Goal: Task Accomplishment & Management: Manage account settings

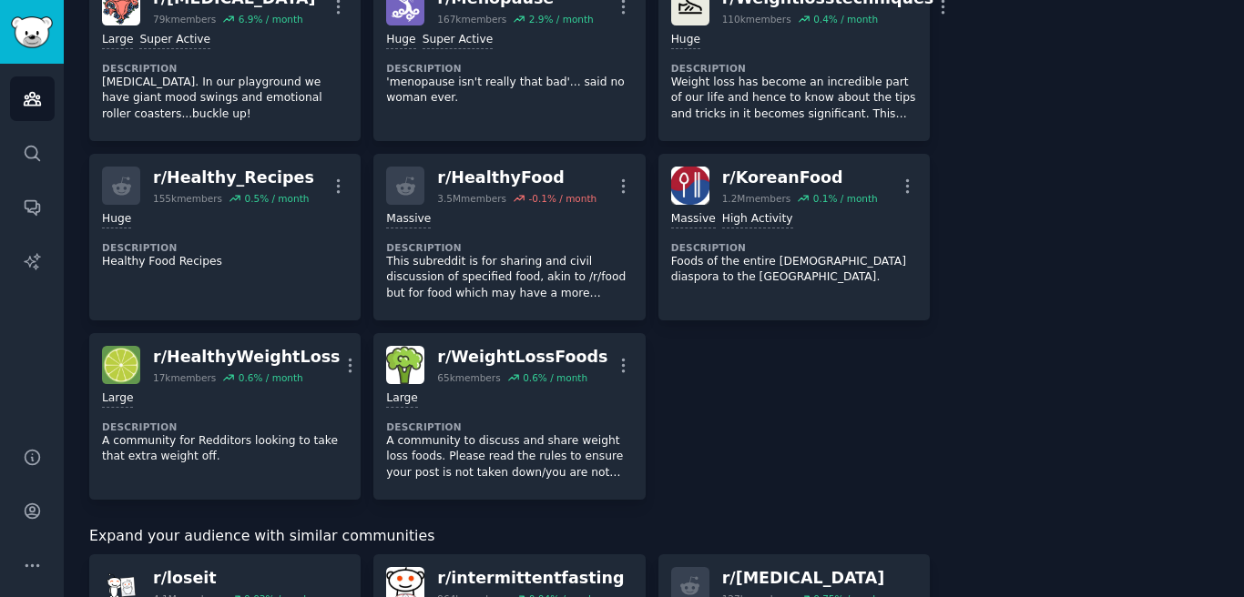
scroll to position [473, 0]
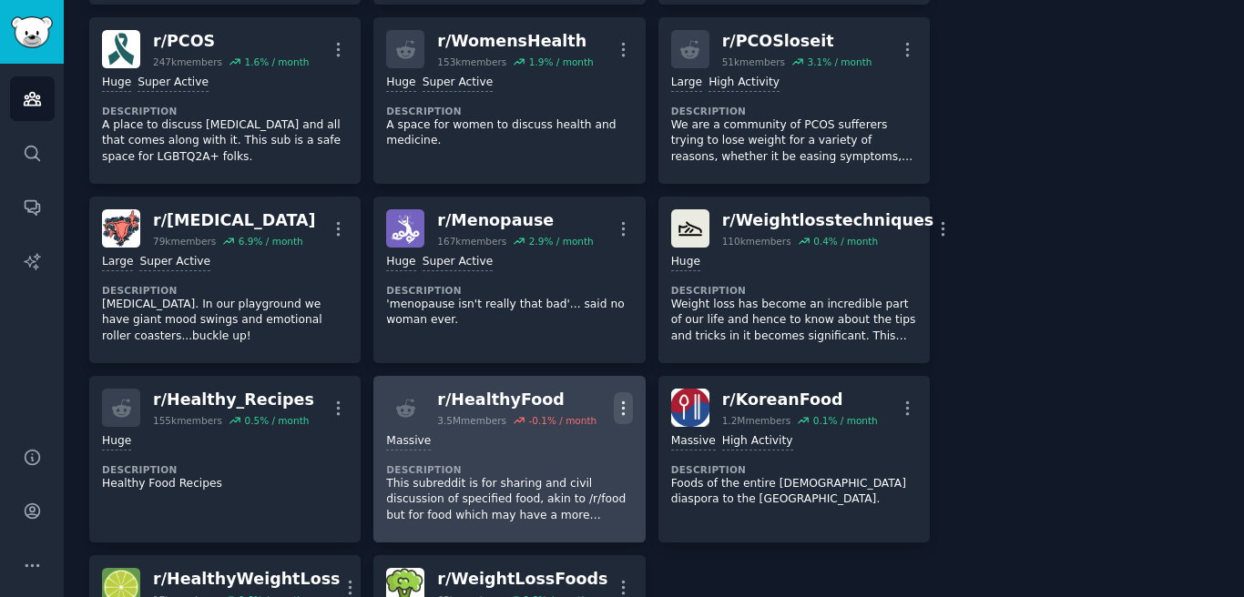
click at [614, 396] on button "More" at bounding box center [623, 409] width 19 height 32
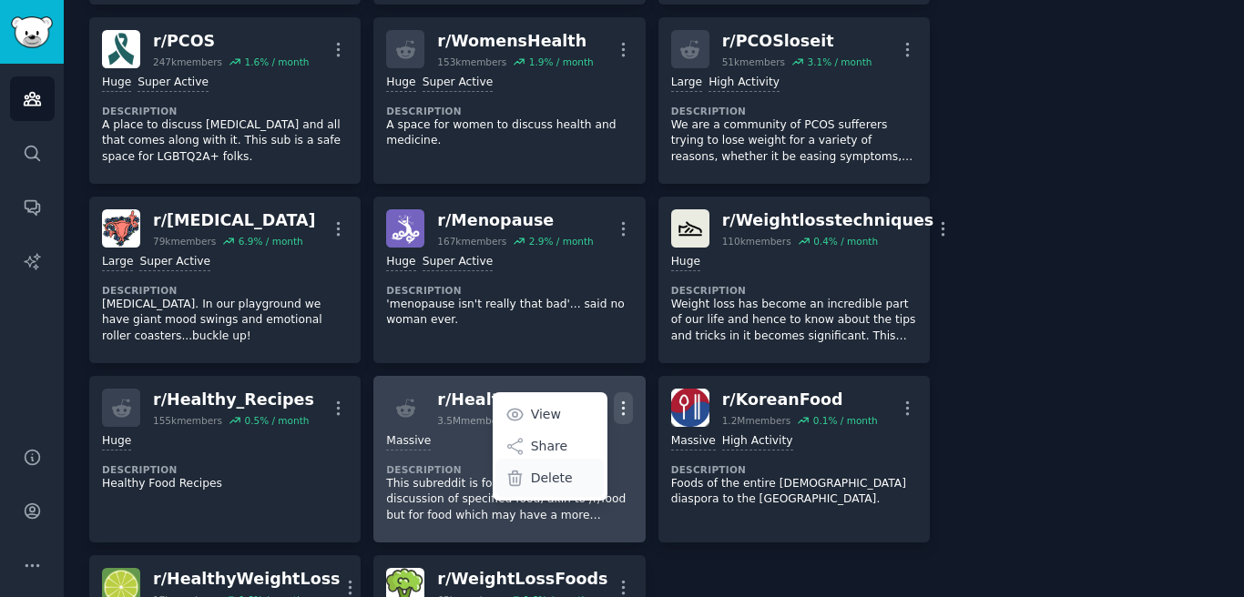
click at [575, 480] on div "Delete" at bounding box center [549, 478] width 108 height 38
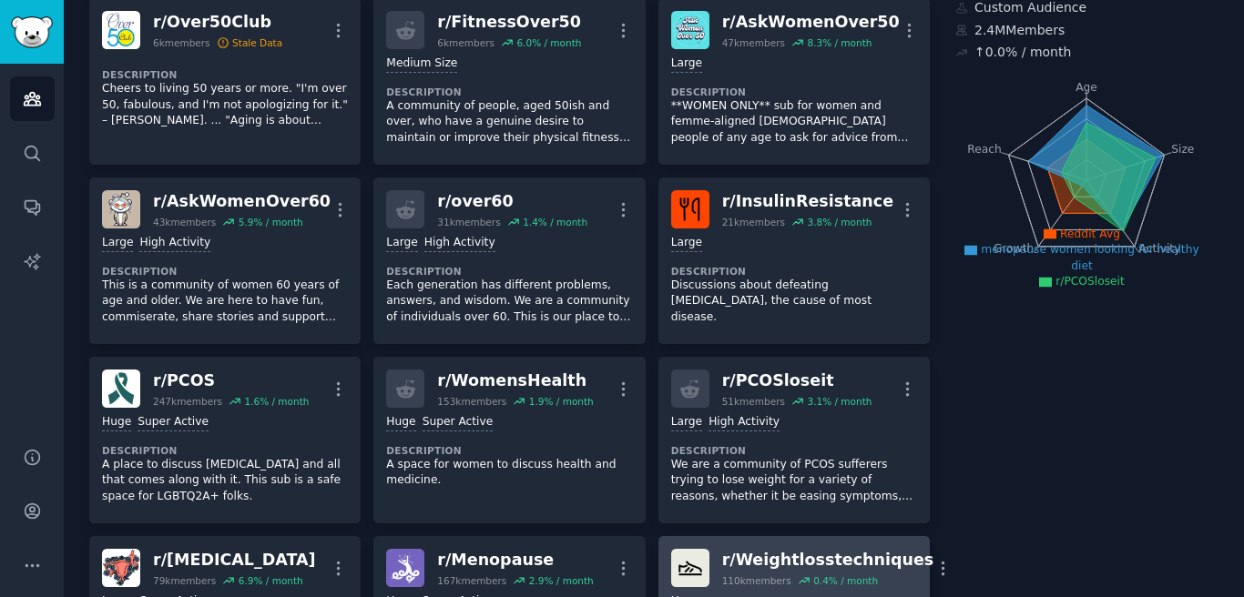
scroll to position [0, 0]
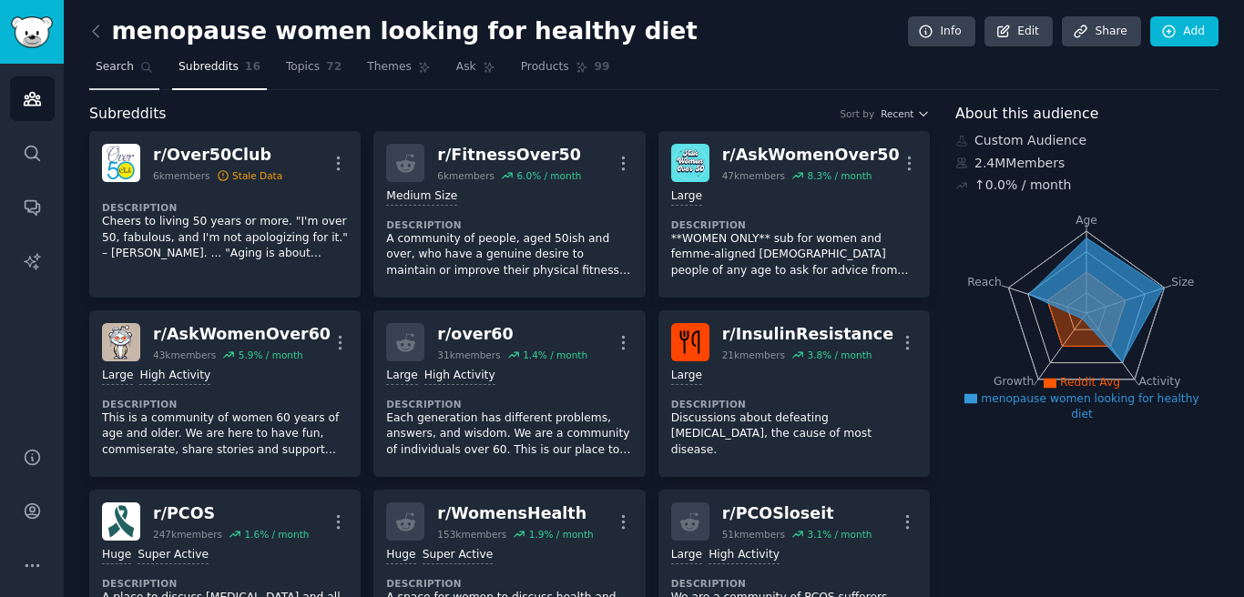
click at [120, 77] on link "Search" at bounding box center [124, 71] width 70 height 37
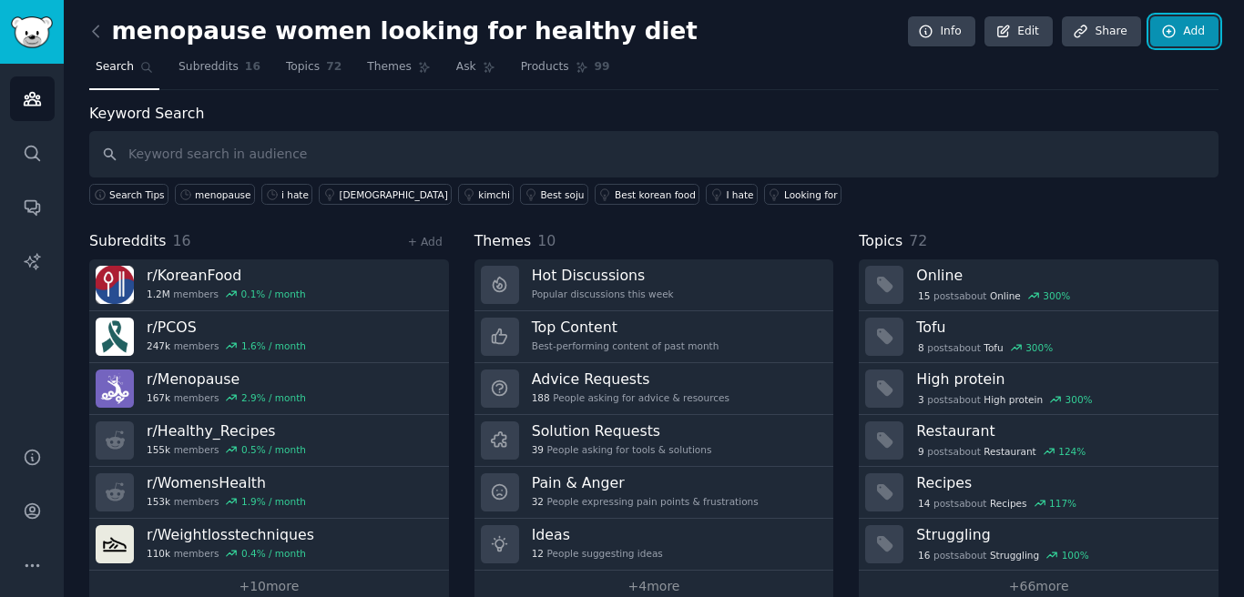
click at [1178, 29] on link "Add" at bounding box center [1184, 31] width 68 height 31
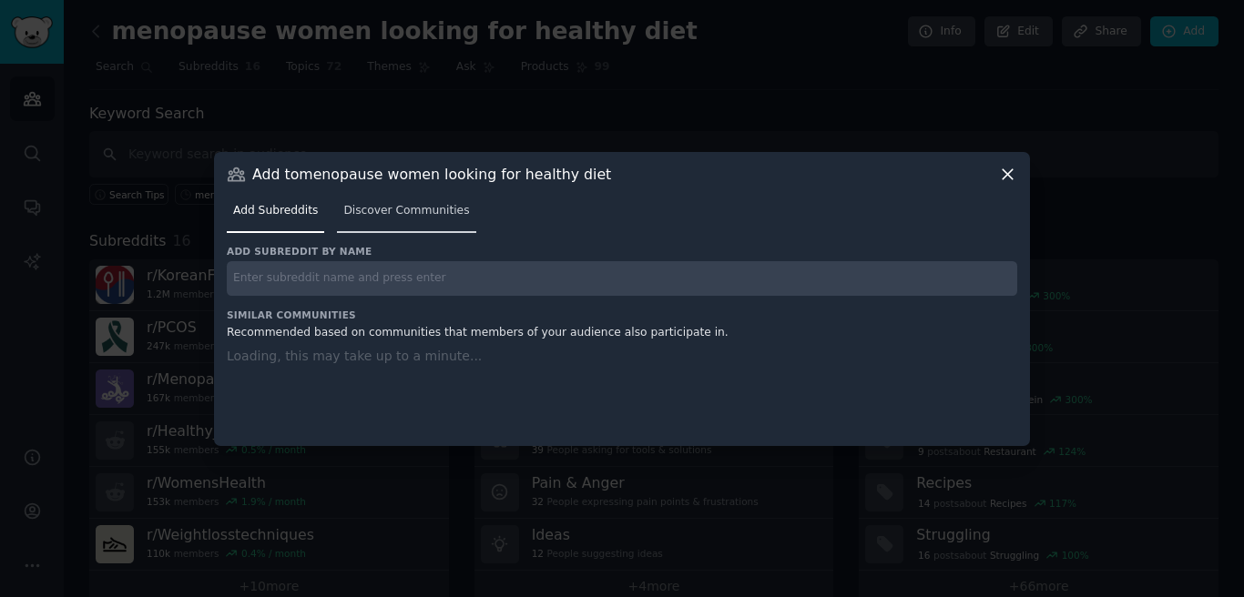
click at [383, 215] on span "Discover Communities" at bounding box center [406, 211] width 126 height 16
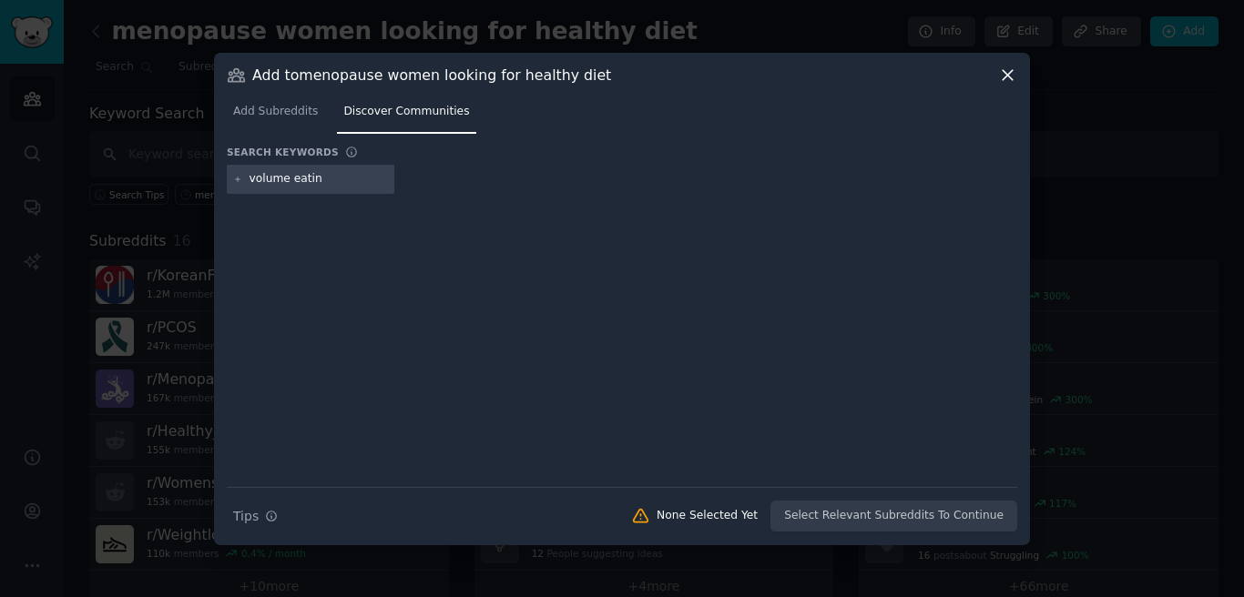
type input "volume eating"
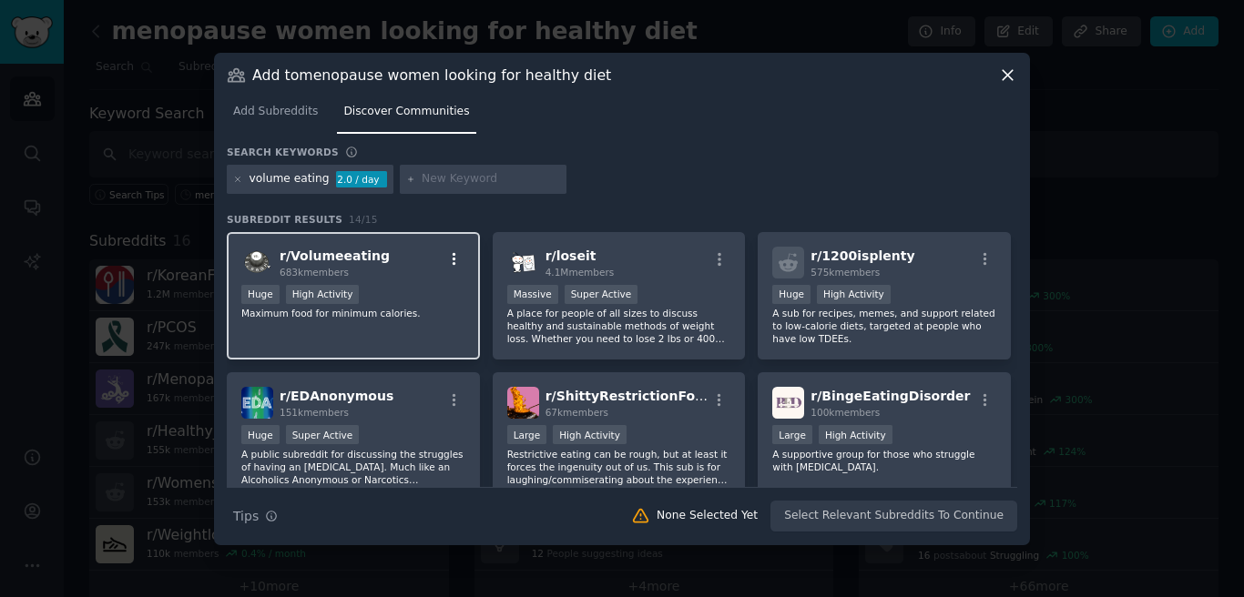
click at [446, 258] on icon "button" at bounding box center [454, 259] width 16 height 16
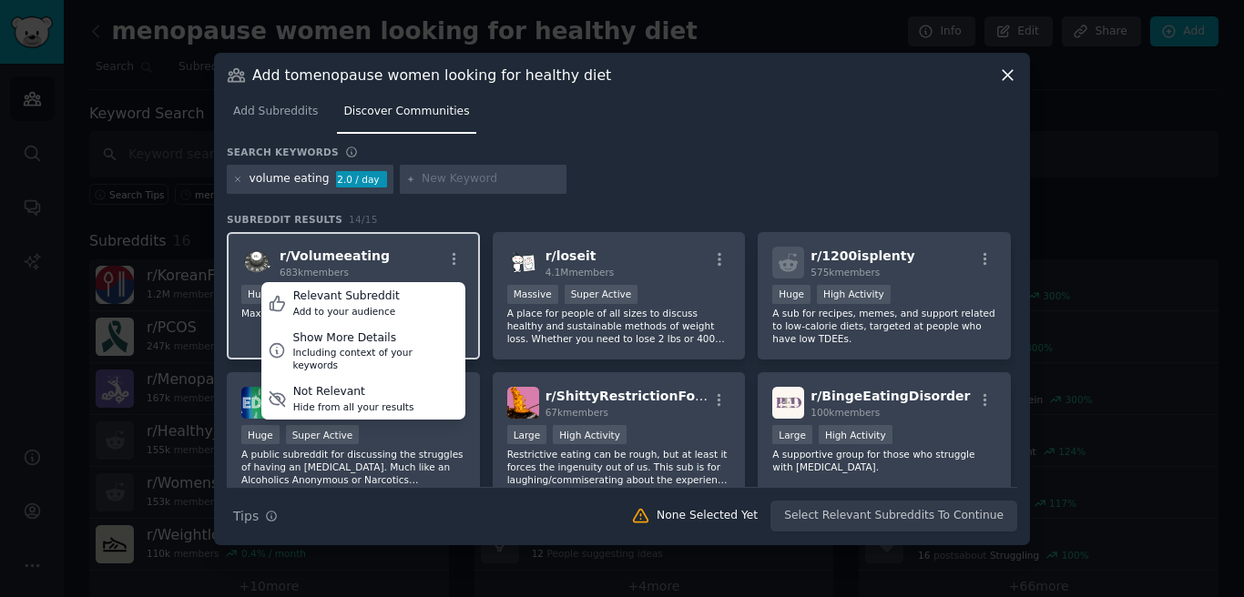
click at [418, 258] on div "r/ Volumeeating 683k members Relevant Subreddit Add to your audience Show More …" at bounding box center [353, 263] width 224 height 32
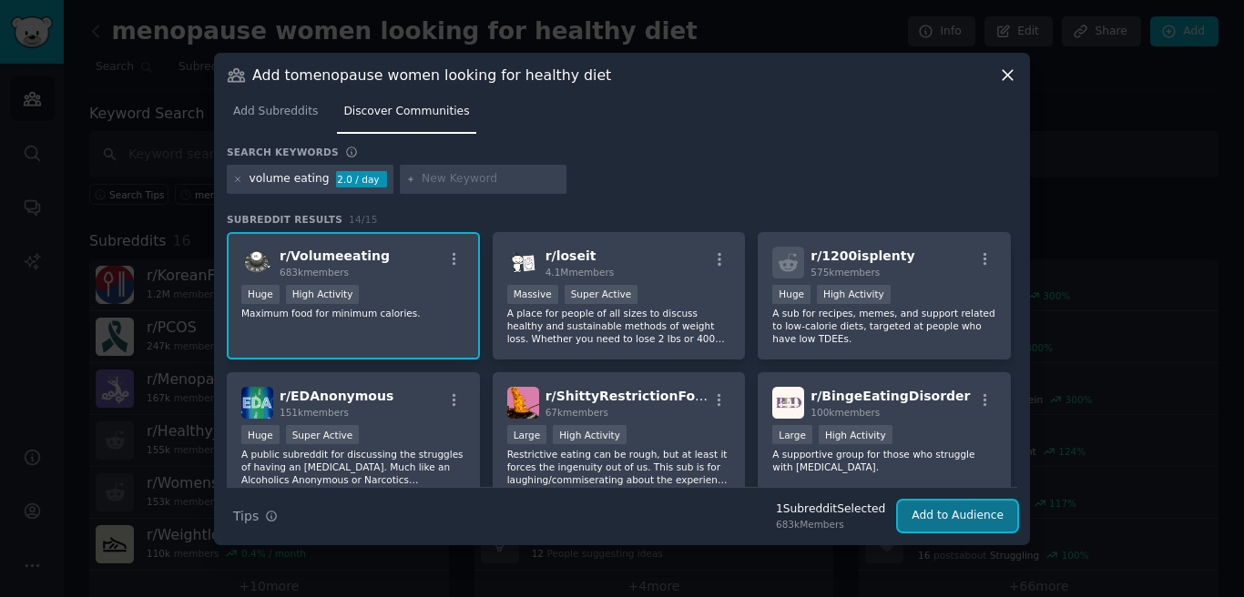
click at [980, 516] on button "Add to Audience" at bounding box center [957, 516] width 119 height 31
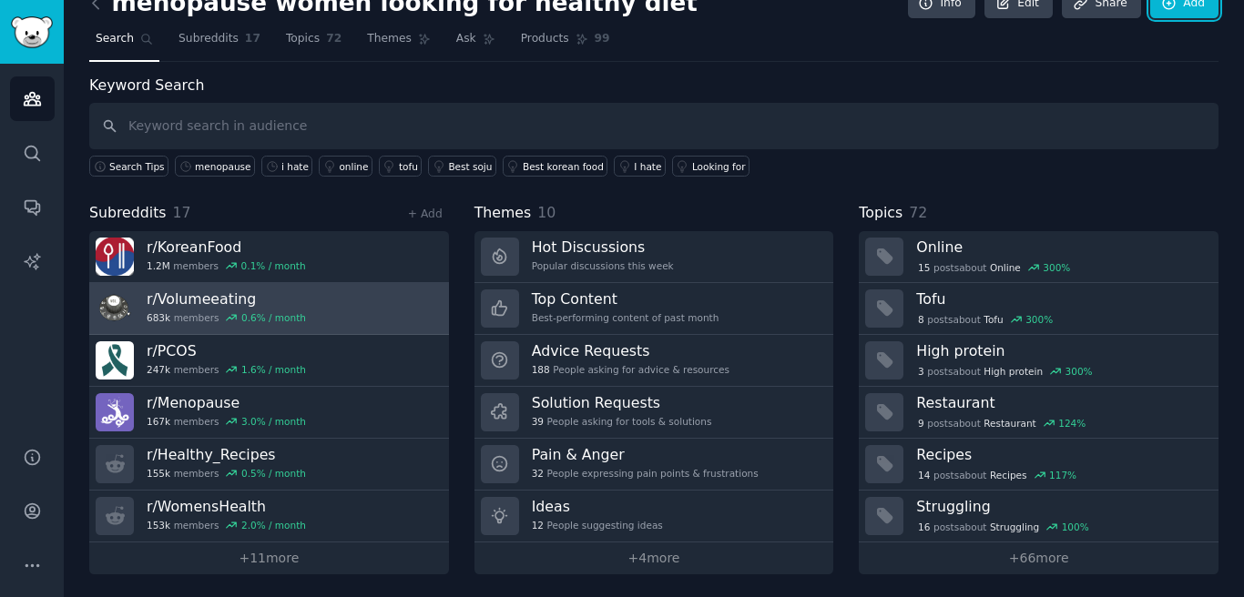
scroll to position [31, 0]
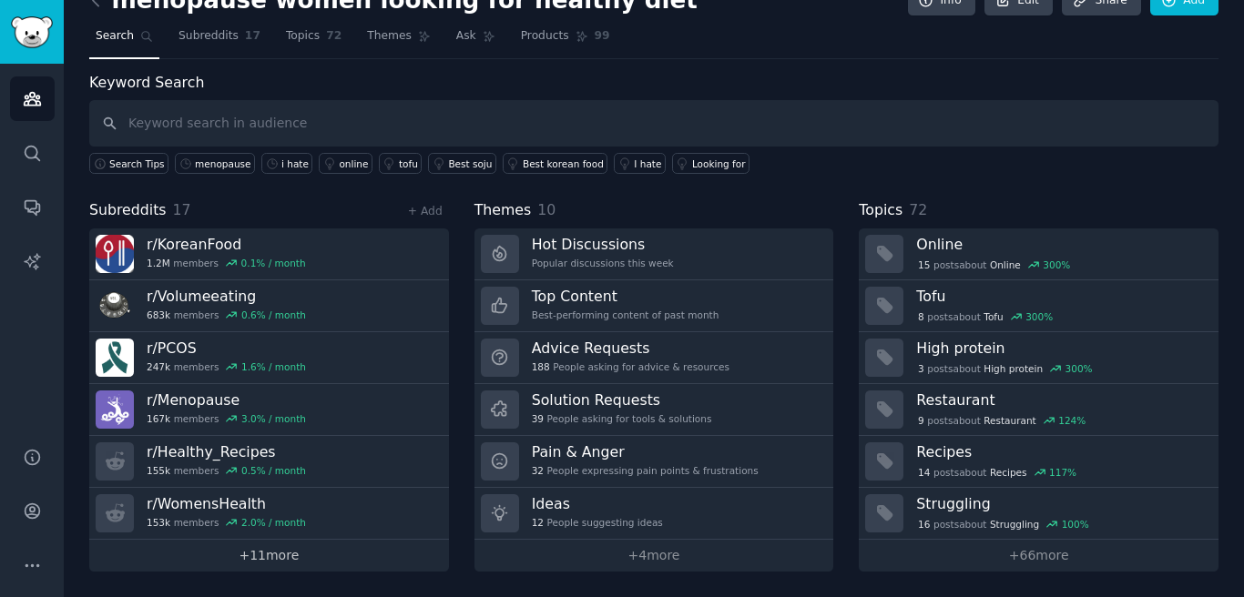
click at [272, 559] on link "+ 11 more" at bounding box center [269, 556] width 360 height 32
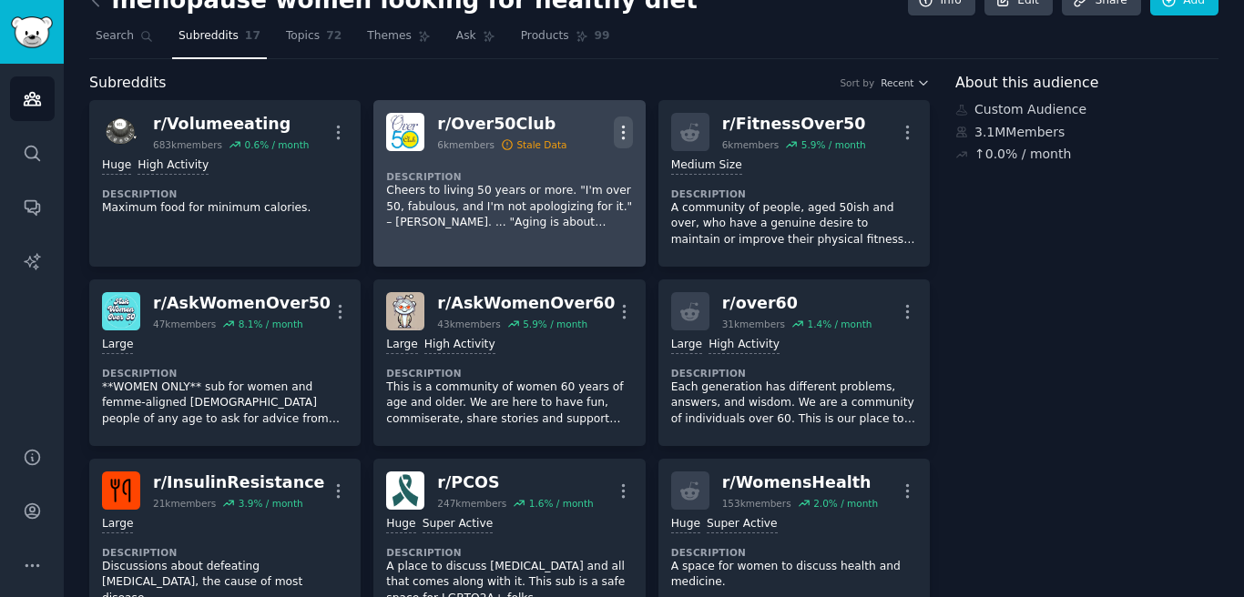
click at [614, 125] on icon "button" at bounding box center [623, 132] width 19 height 19
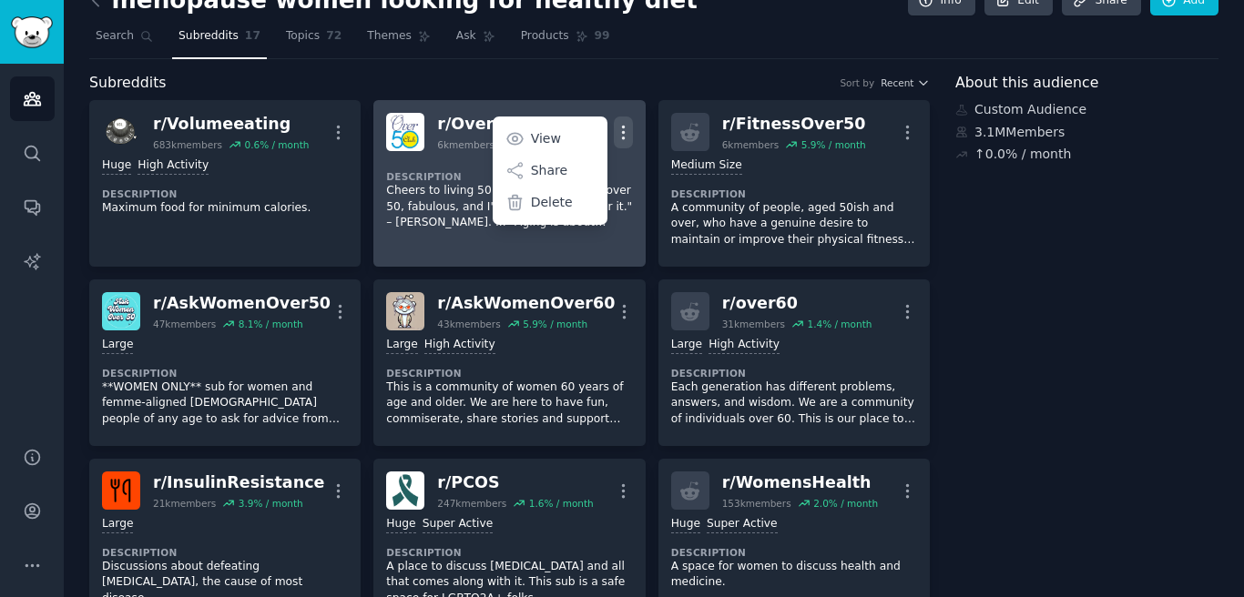
click at [614, 125] on icon "button" at bounding box center [623, 132] width 19 height 19
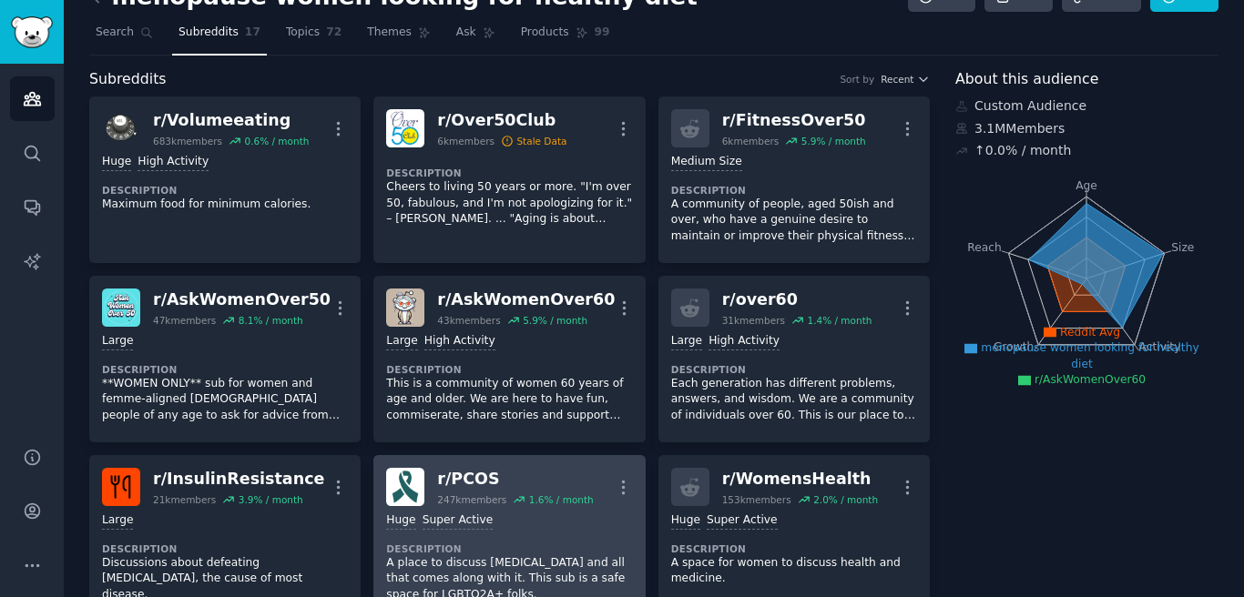
scroll to position [25, 0]
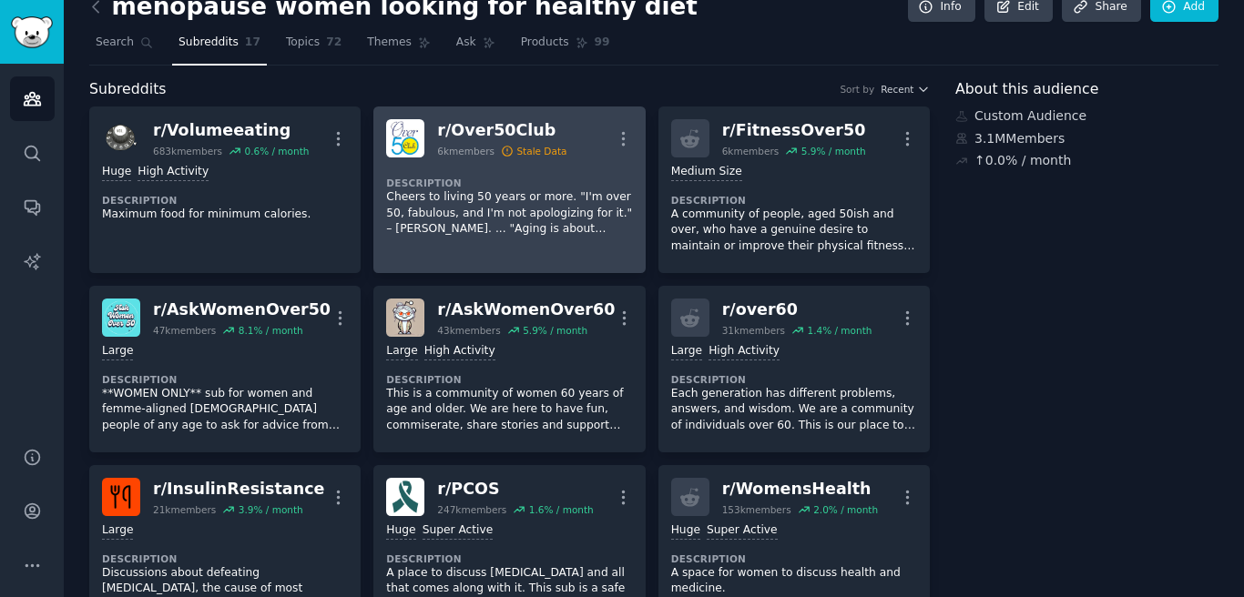
click at [547, 130] on div "r/ Over50Club" at bounding box center [501, 130] width 129 height 23
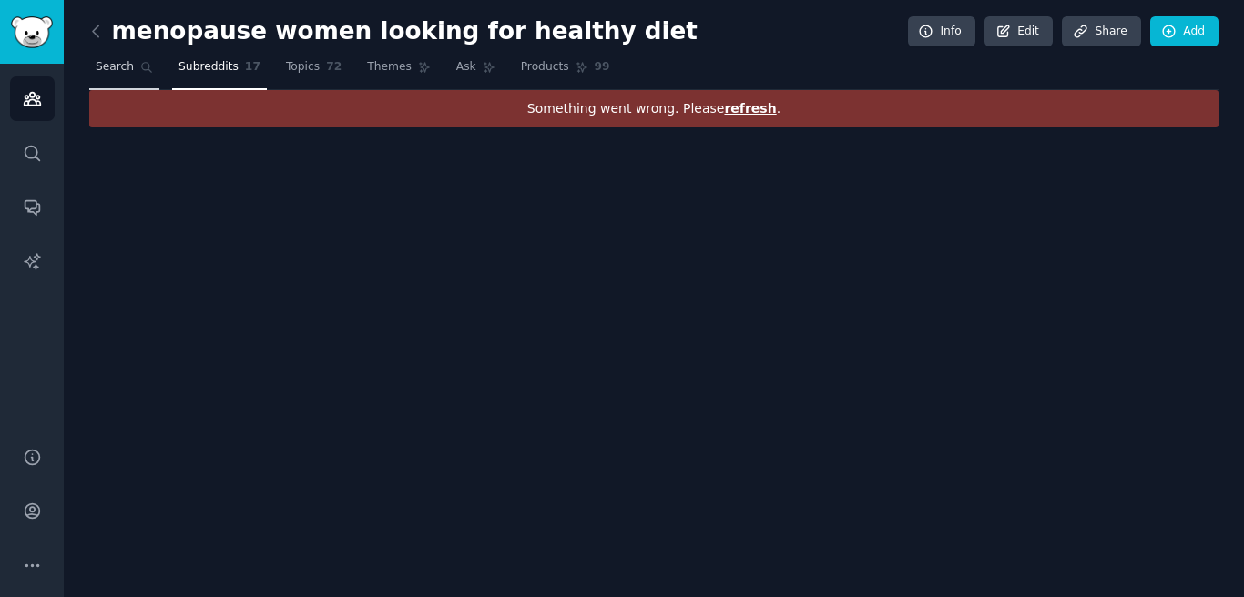
click at [99, 64] on span "Search" at bounding box center [115, 67] width 38 height 16
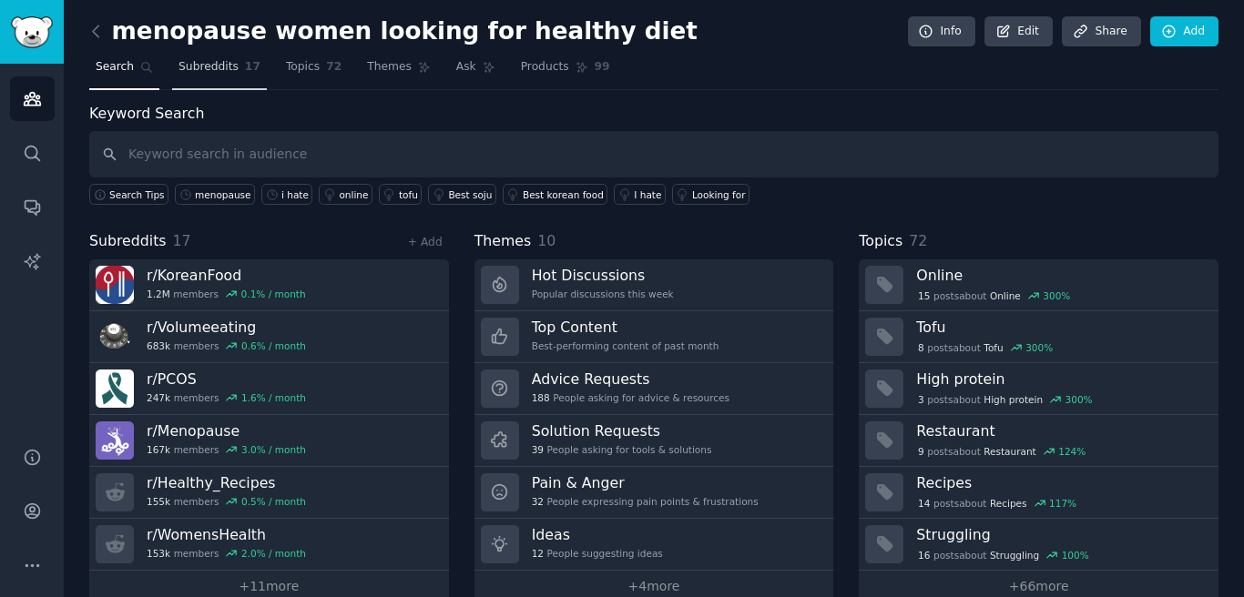
click at [191, 70] on span "Subreddits" at bounding box center [209, 67] width 60 height 16
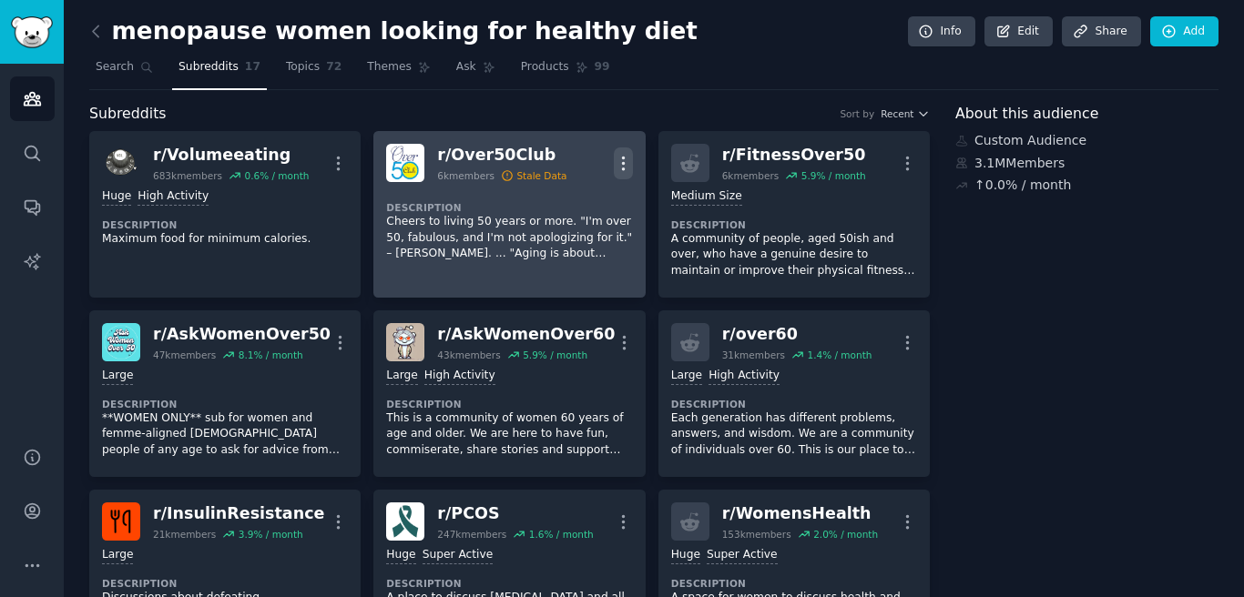
click at [618, 154] on icon "button" at bounding box center [623, 163] width 19 height 19
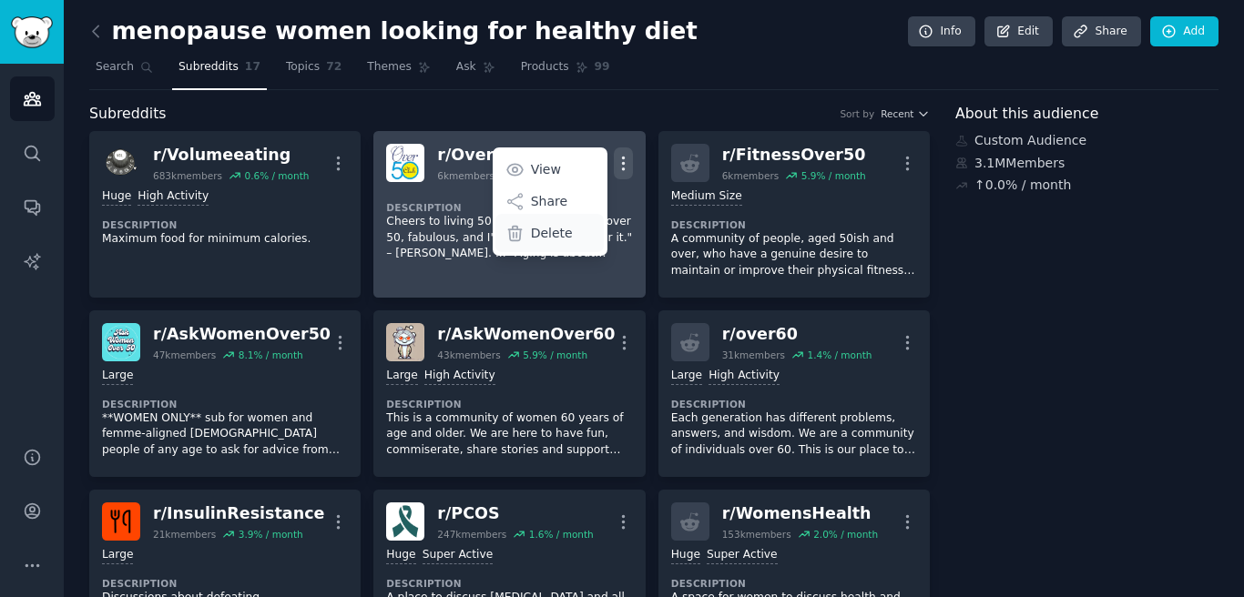
click at [570, 240] on div "Delete" at bounding box center [549, 233] width 108 height 38
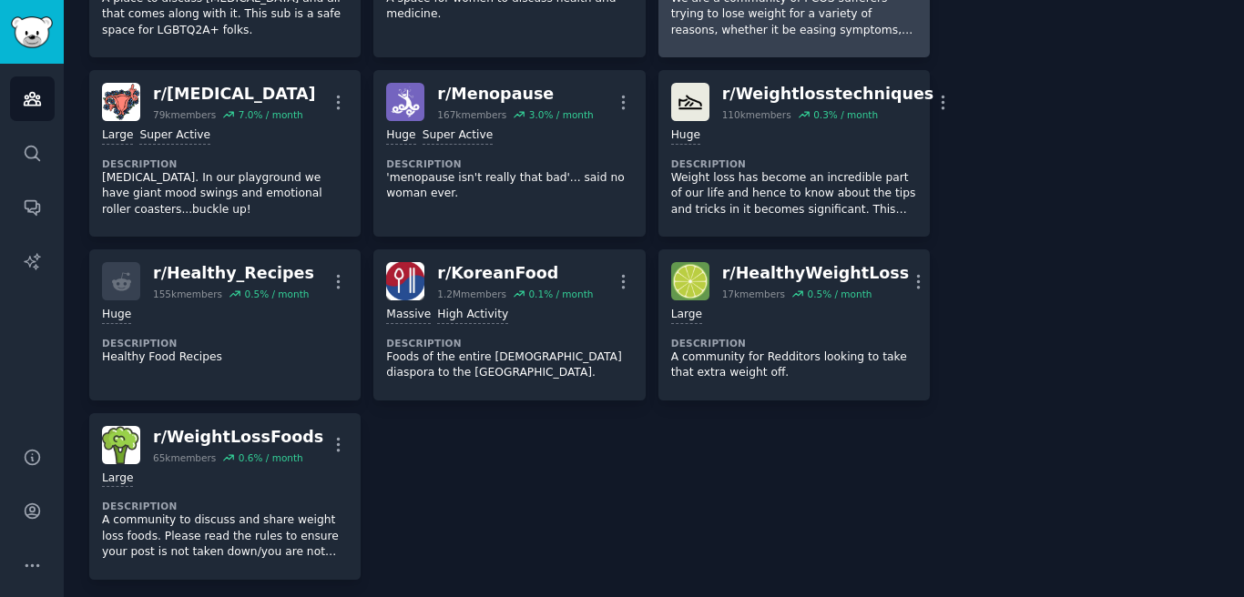
scroll to position [691, 0]
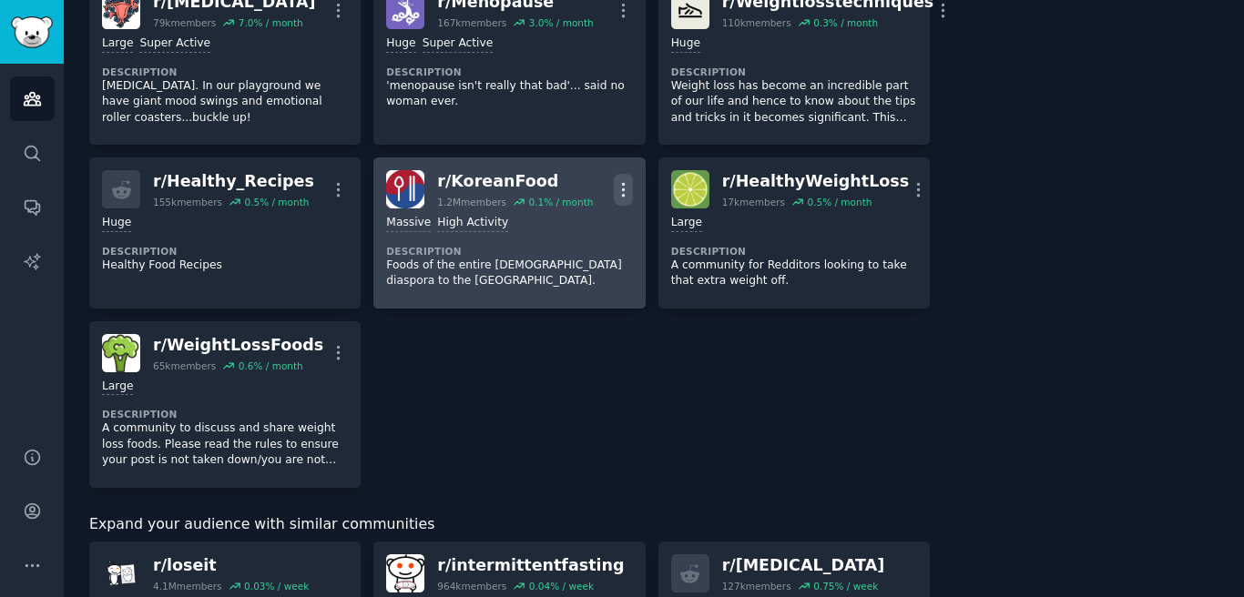
click at [617, 182] on icon "button" at bounding box center [623, 189] width 19 height 19
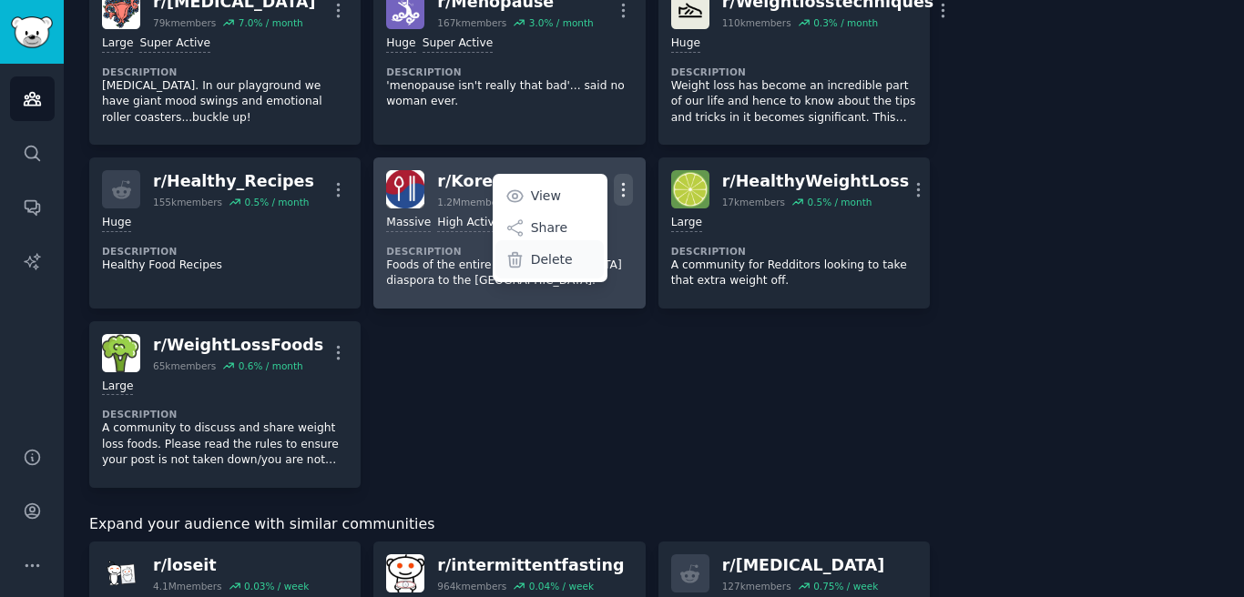
click at [549, 251] on p "Delete" at bounding box center [552, 259] width 42 height 19
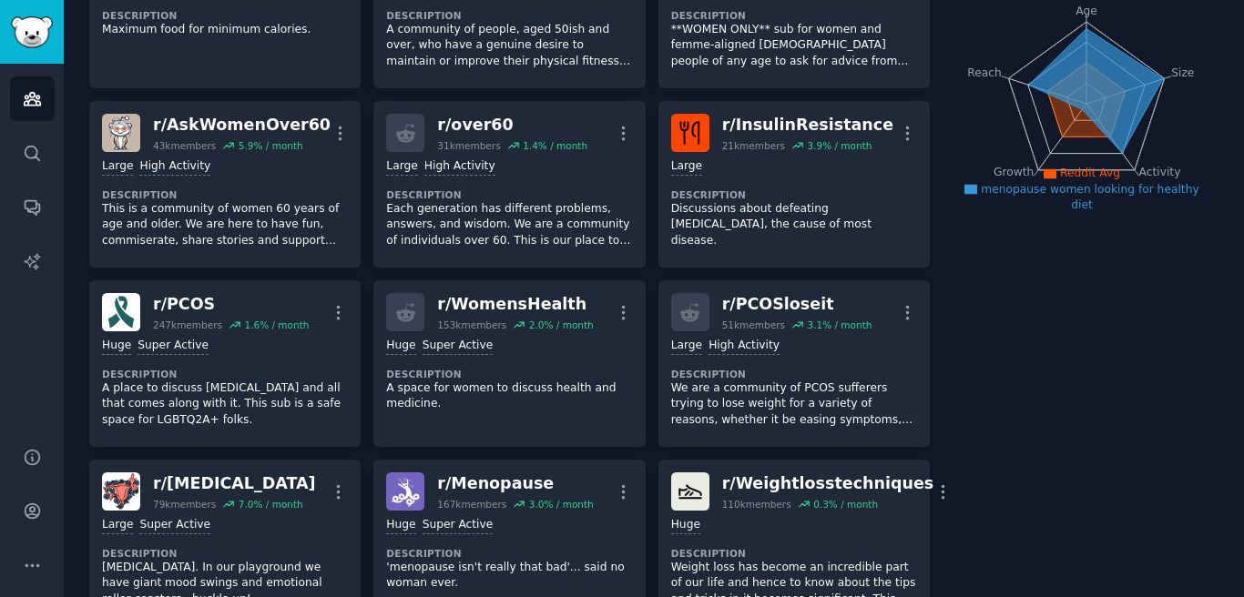
scroll to position [0, 0]
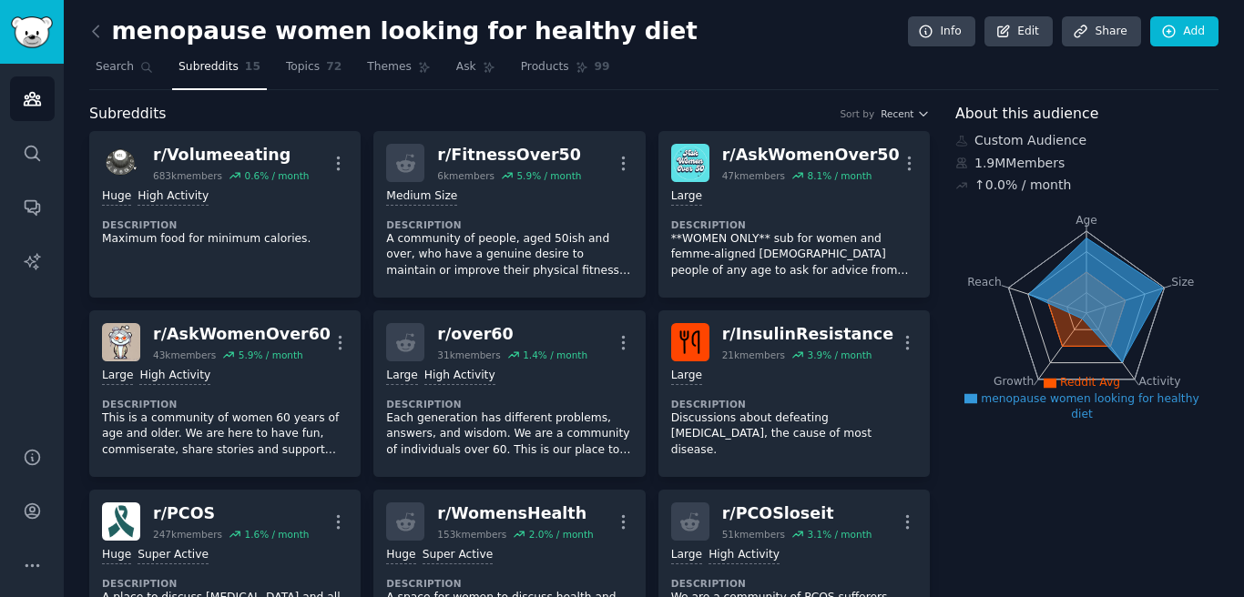
drag, startPoint x: 264, startPoint y: 219, endPoint x: 864, endPoint y: 8, distance: 636.0
